Goal: Find contact information: Find contact information

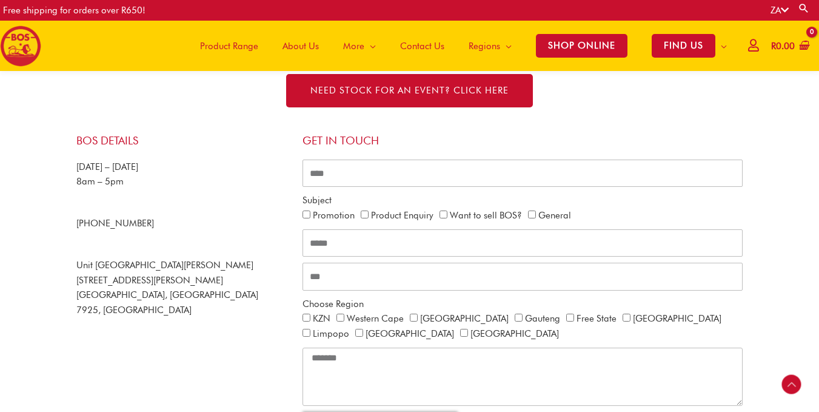
scroll to position [216, 0]
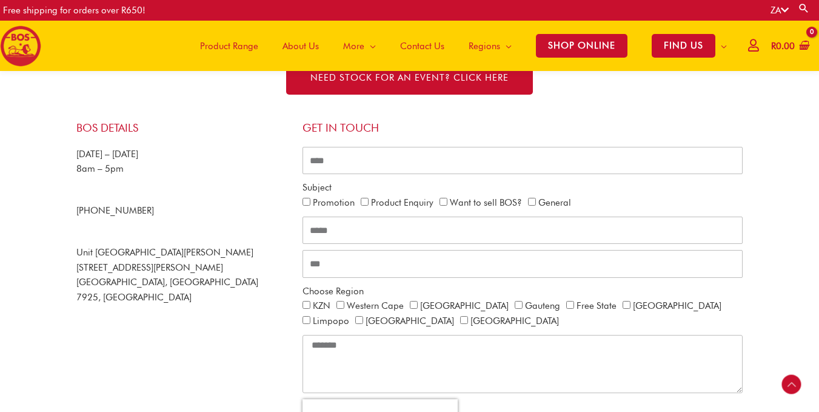
drag, startPoint x: 163, startPoint y: 215, endPoint x: 96, endPoint y: 216, distance: 66.7
click at [96, 216] on p "+27 21 465 9989" at bounding box center [183, 210] width 214 height 15
copy span "21 465 9989"
